Goal: Navigation & Orientation: Find specific page/section

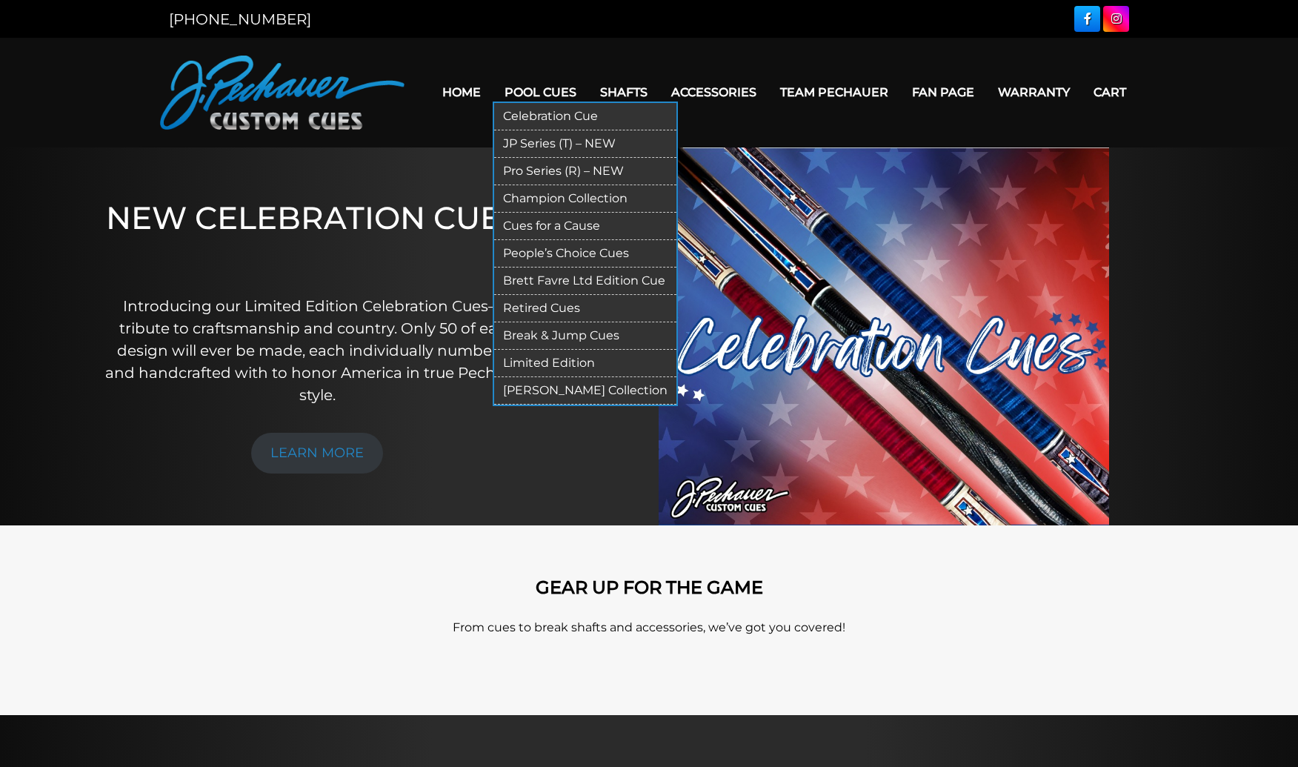
click at [549, 314] on link "Retired Cues" at bounding box center [585, 308] width 182 height 27
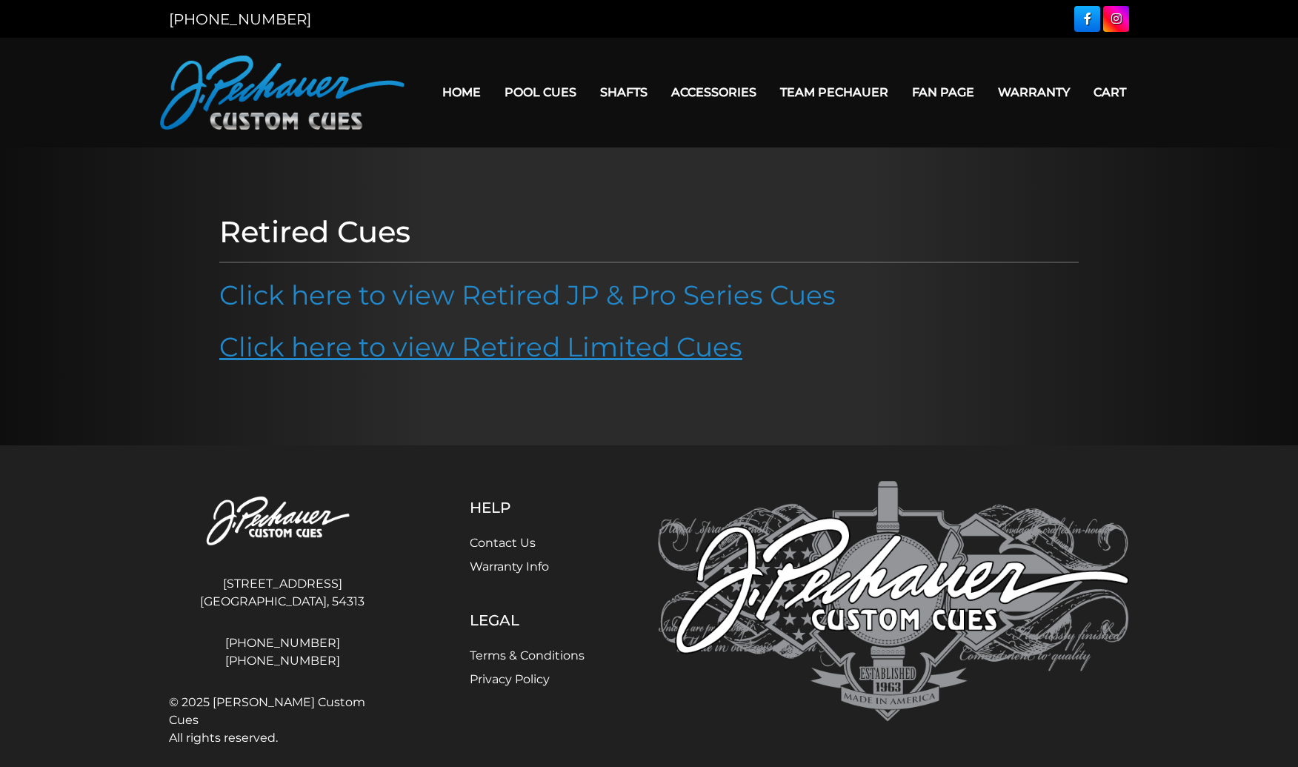
click at [517, 358] on link "Click here to view Retired Limited Cues" at bounding box center [480, 347] width 523 height 33
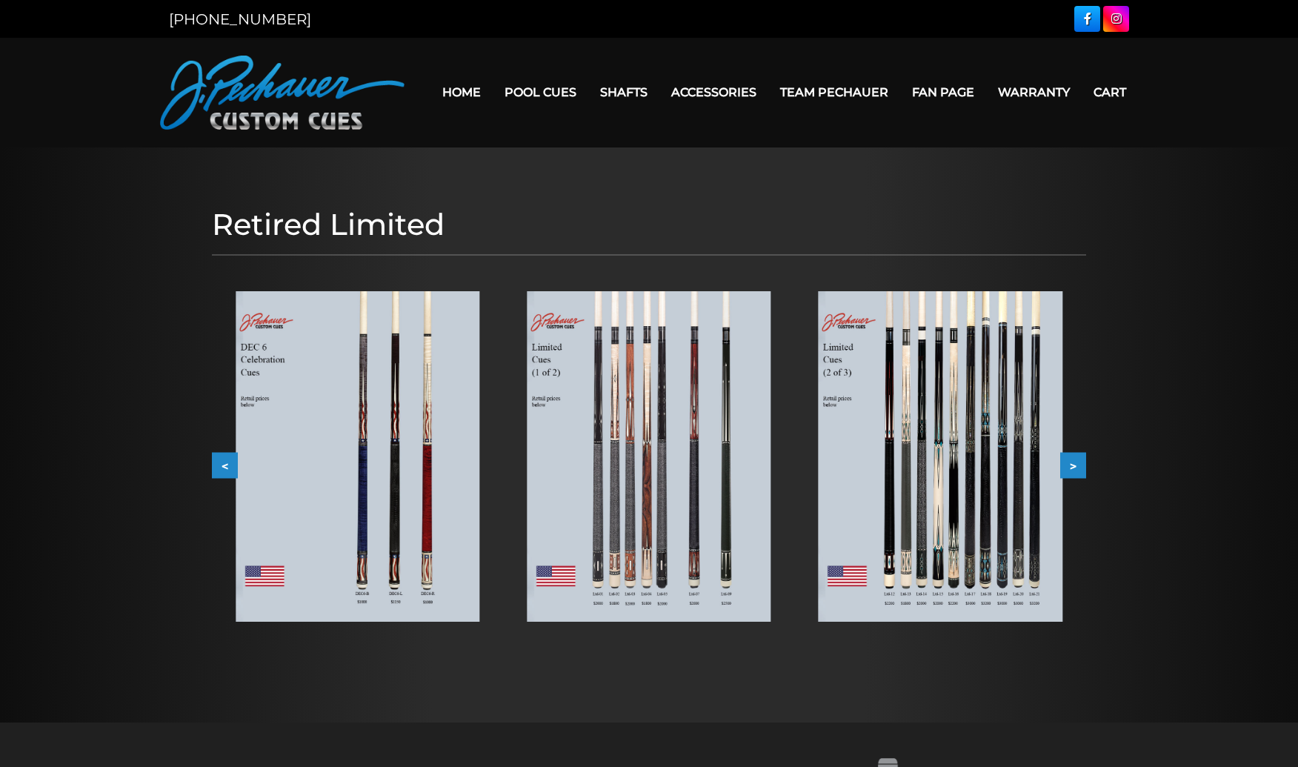
click at [419, 451] on img at bounding box center [358, 456] width 244 height 331
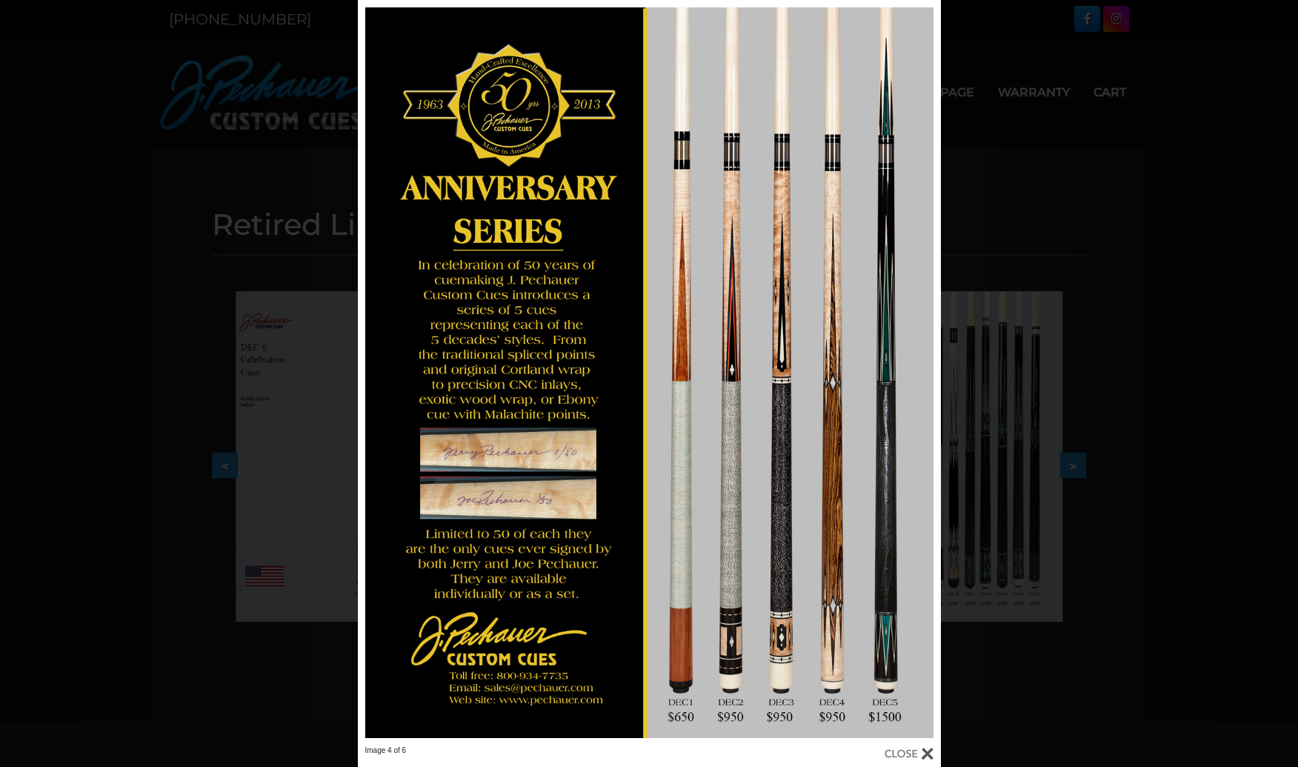
click at [929, 748] on div at bounding box center [909, 754] width 49 height 16
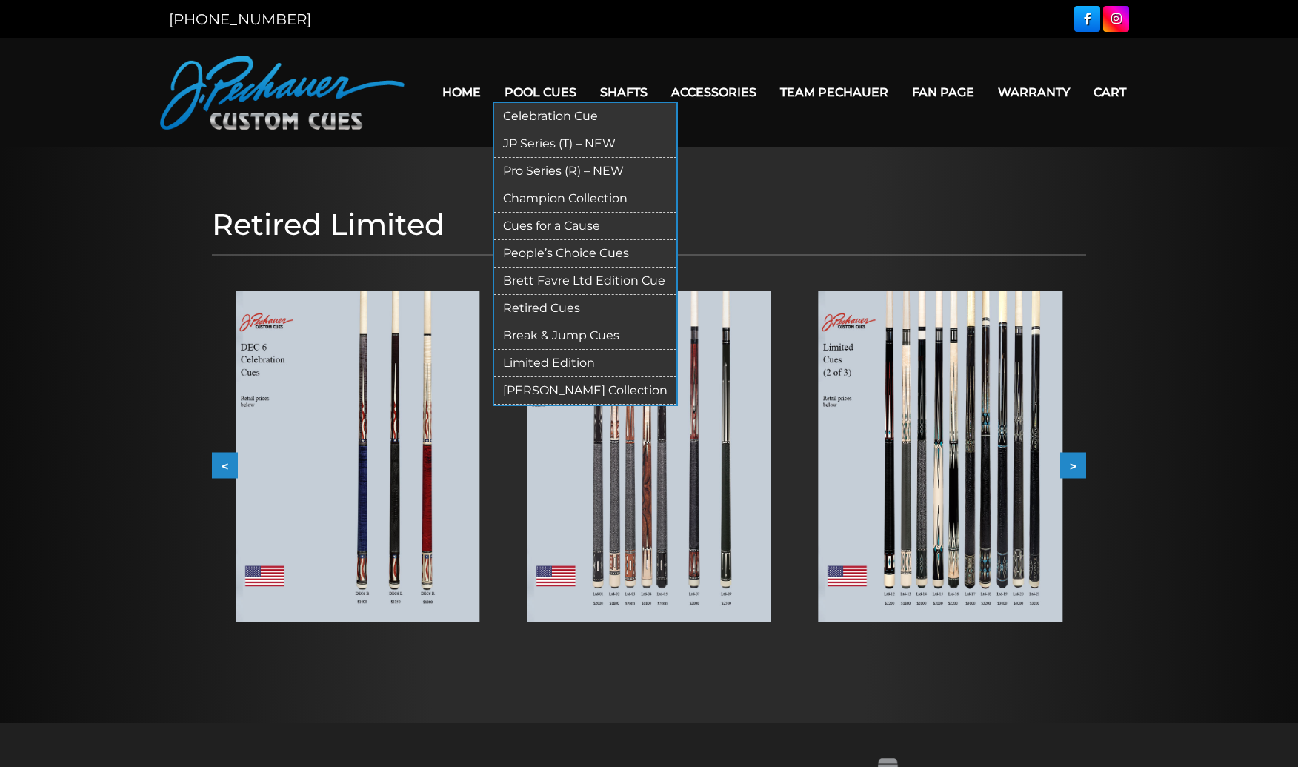
click at [552, 302] on link "Retired Cues" at bounding box center [585, 308] width 182 height 27
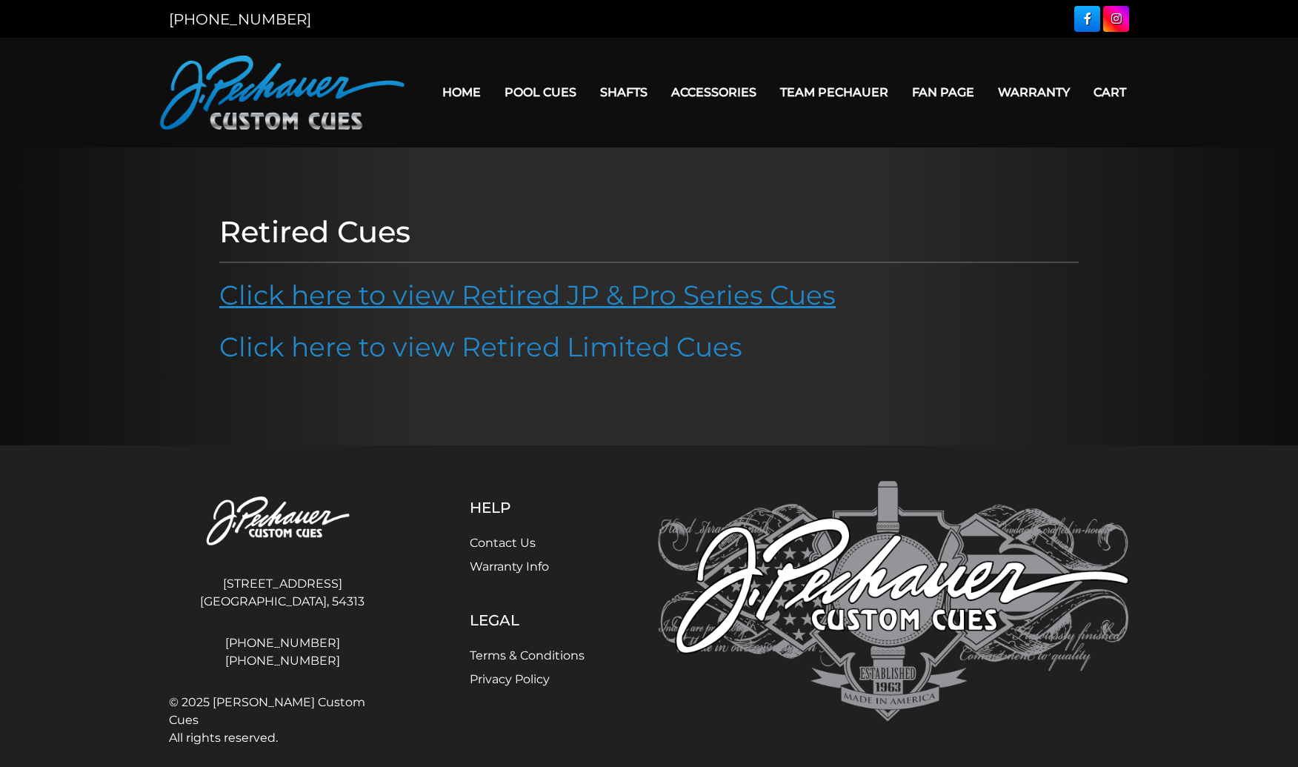
click at [594, 300] on link "Click here to view Retired JP & Pro Series Cues" at bounding box center [527, 295] width 617 height 33
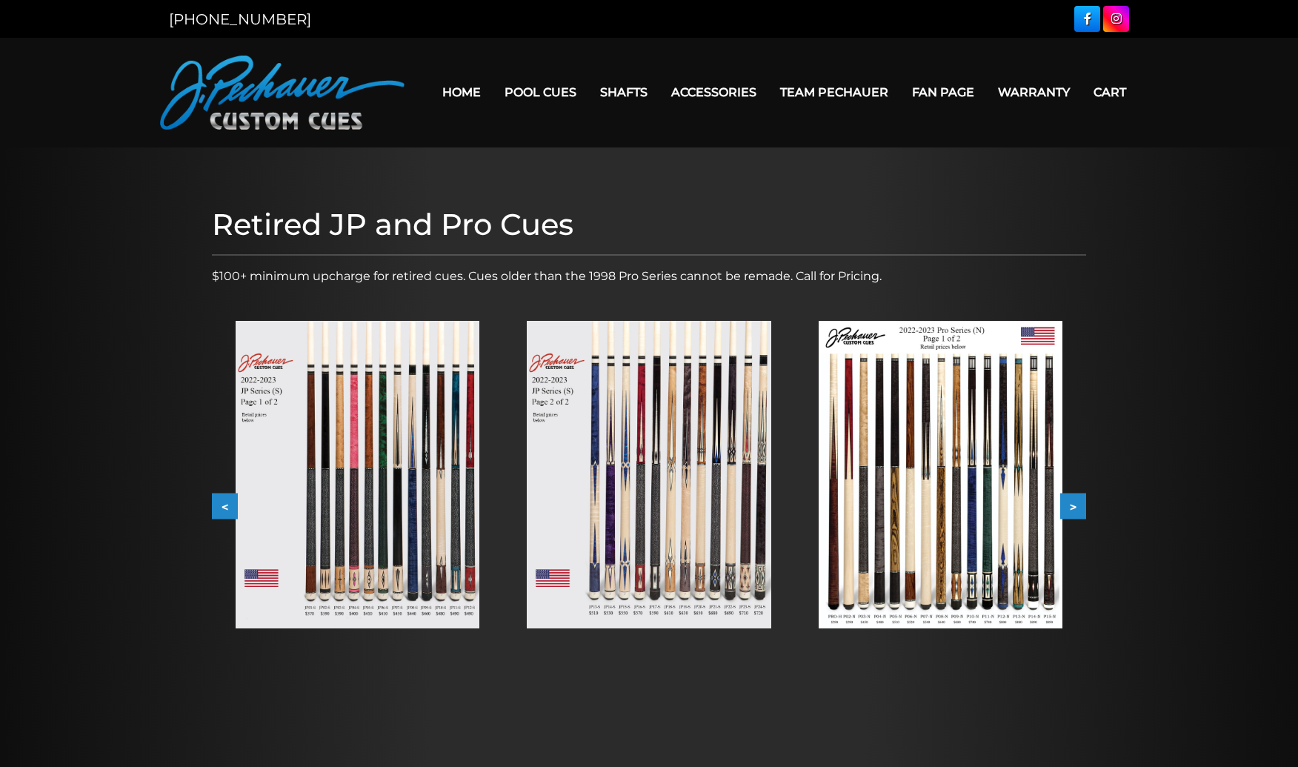
click at [407, 515] on img at bounding box center [358, 475] width 244 height 308
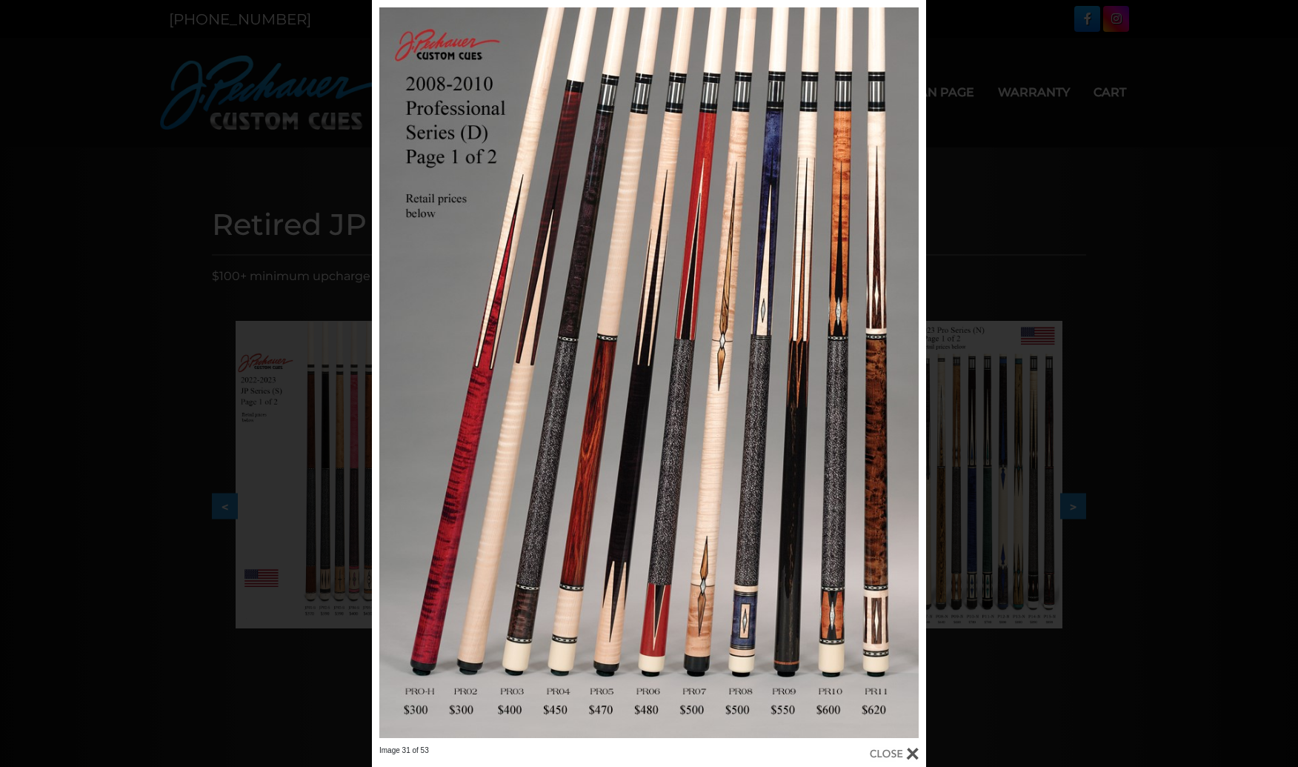
click at [239, 404] on div "Image 31 of 53" at bounding box center [649, 383] width 1298 height 767
